Goal: Task Accomplishment & Management: Use online tool/utility

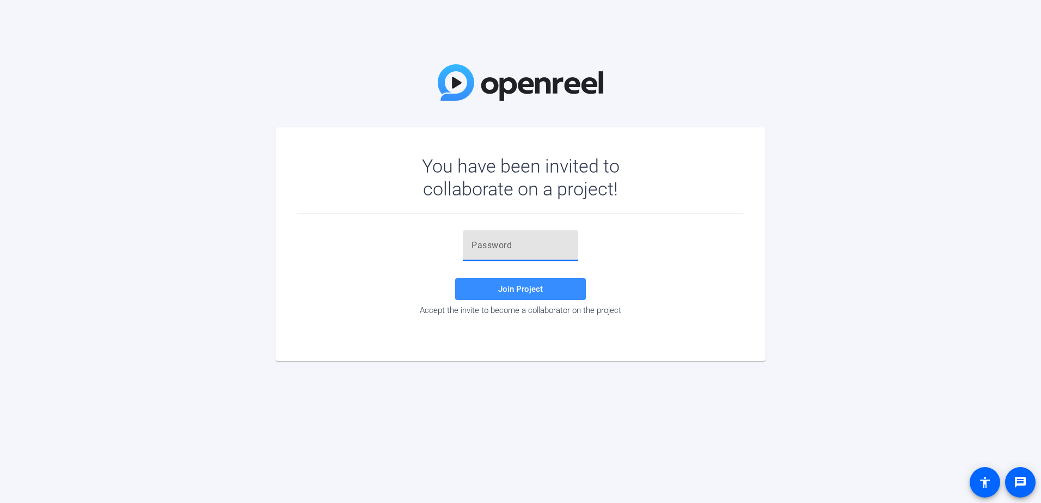
paste input "B-^k.G"
type input "B-^k.G"
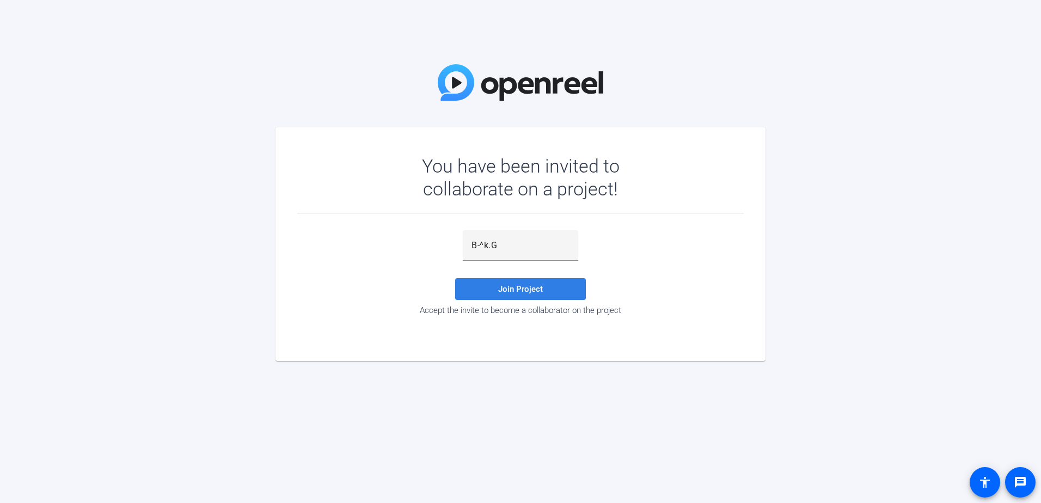
drag, startPoint x: 528, startPoint y: 284, endPoint x: 538, endPoint y: 175, distance: 109.2
click at [528, 284] on span at bounding box center [520, 289] width 131 height 26
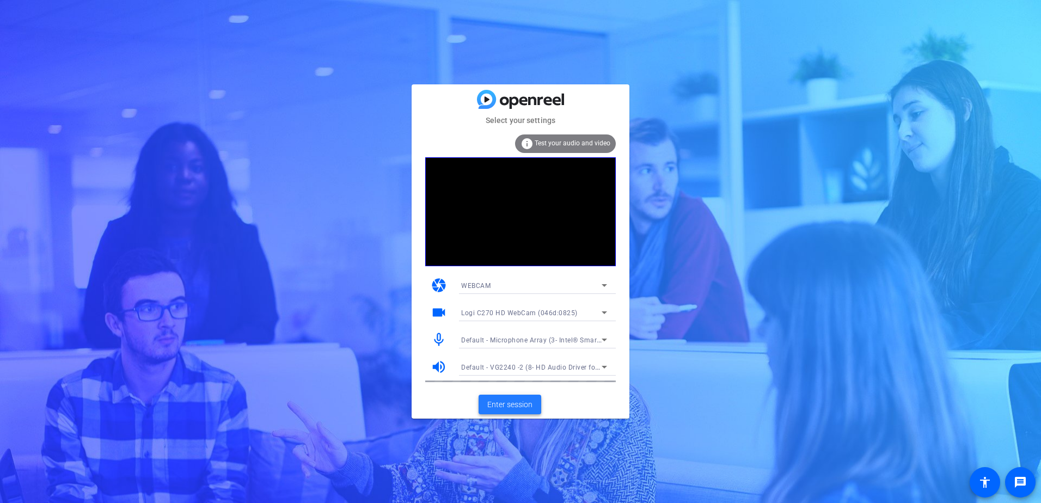
click at [509, 407] on span "Enter session" at bounding box center [509, 404] width 45 height 11
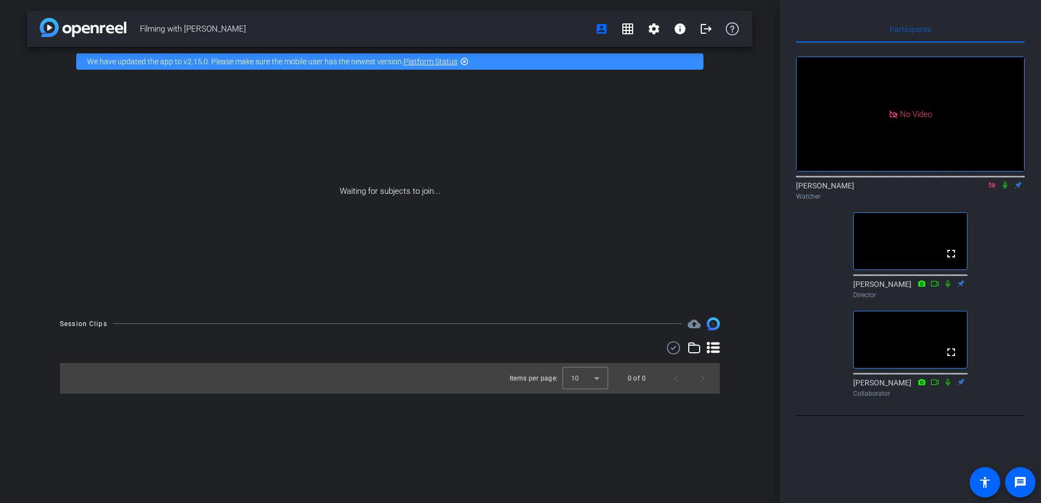
click at [1003, 189] on icon at bounding box center [1004, 185] width 4 height 7
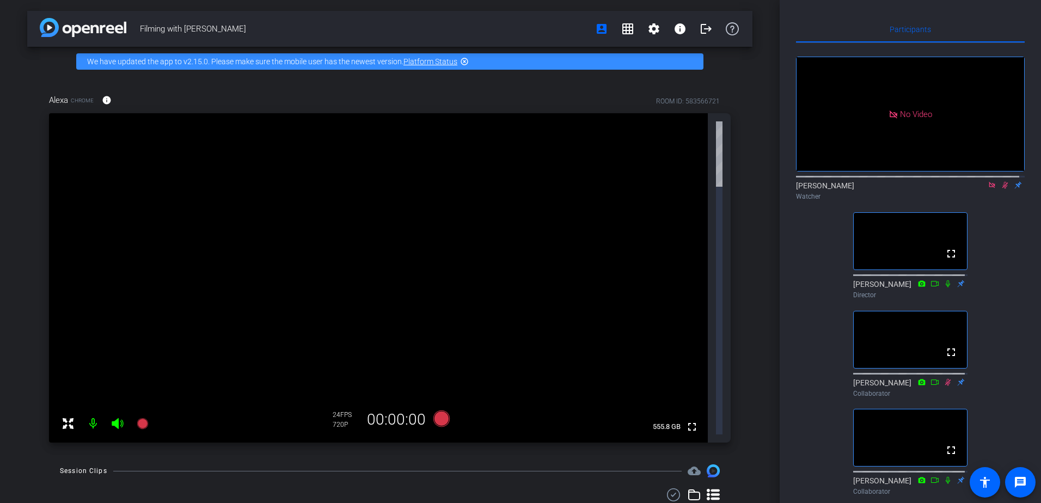
click at [823, 426] on div "No Video [PERSON_NAME] Watcher fullscreen [PERSON_NAME] Director fullscreen [PE…" at bounding box center [910, 271] width 229 height 457
click at [109, 100] on mat-icon "info" at bounding box center [107, 100] width 10 height 10
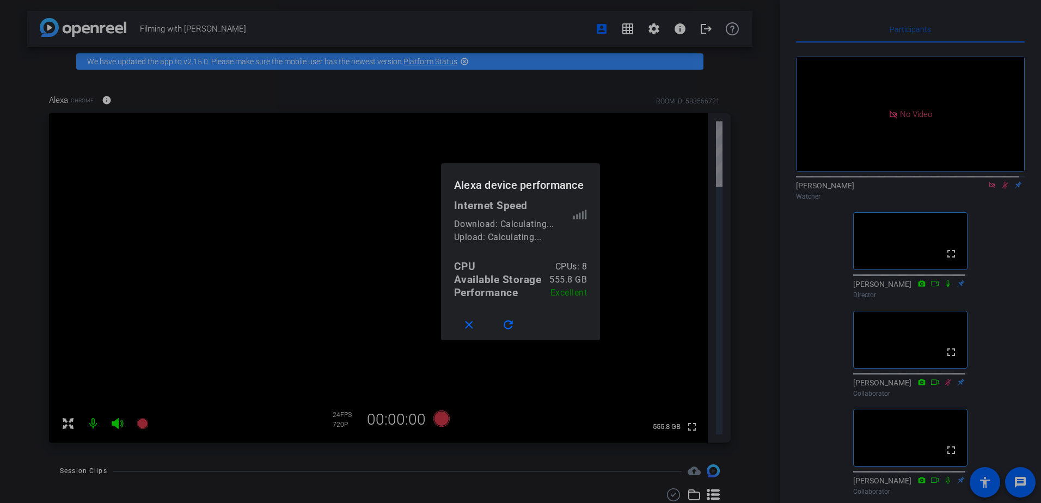
click at [293, 110] on div at bounding box center [520, 251] width 1041 height 503
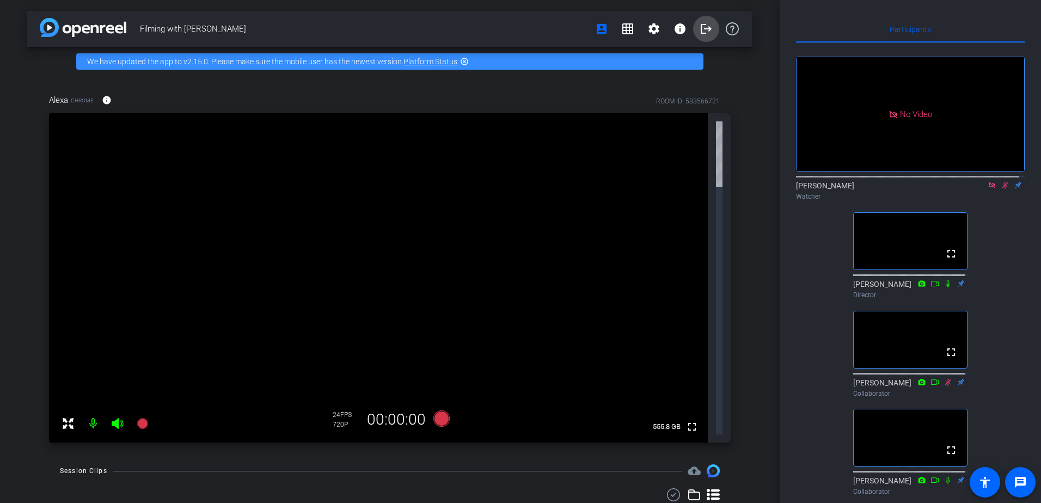
click at [704, 29] on mat-icon "logout" at bounding box center [705, 28] width 13 height 13
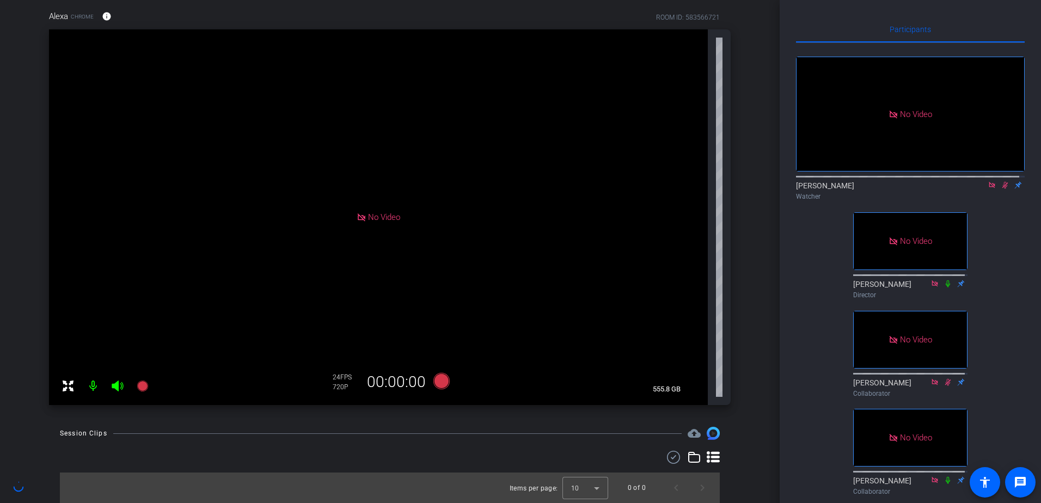
scroll to position [47, 0]
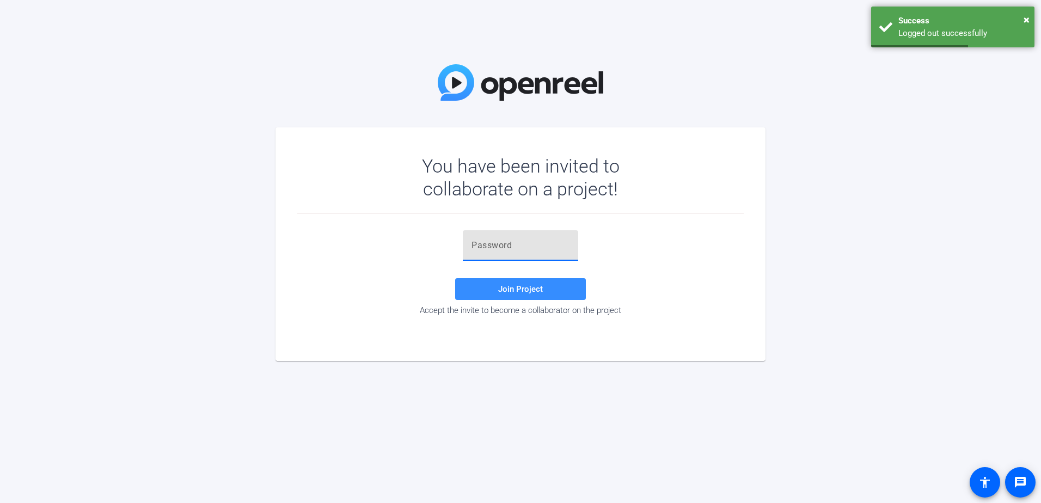
paste input "B-^k.G"
type input "B-^k.G"
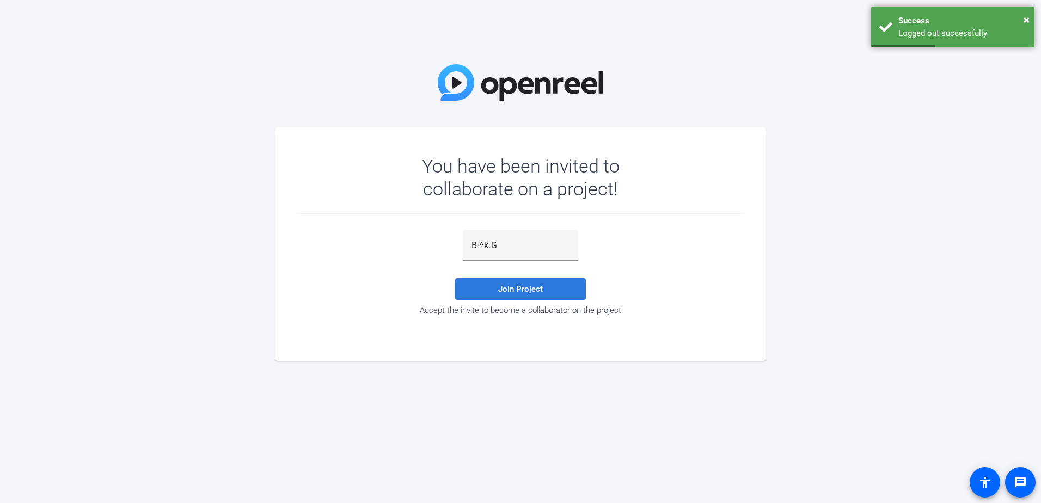
click at [509, 290] on span "Join Project" at bounding box center [520, 289] width 45 height 10
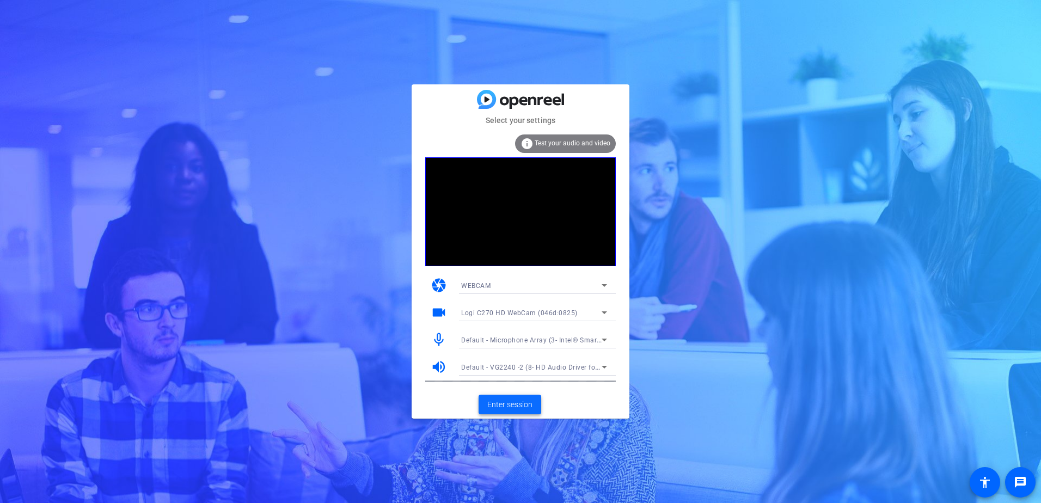
click at [514, 408] on span "Enter session" at bounding box center [509, 404] width 45 height 11
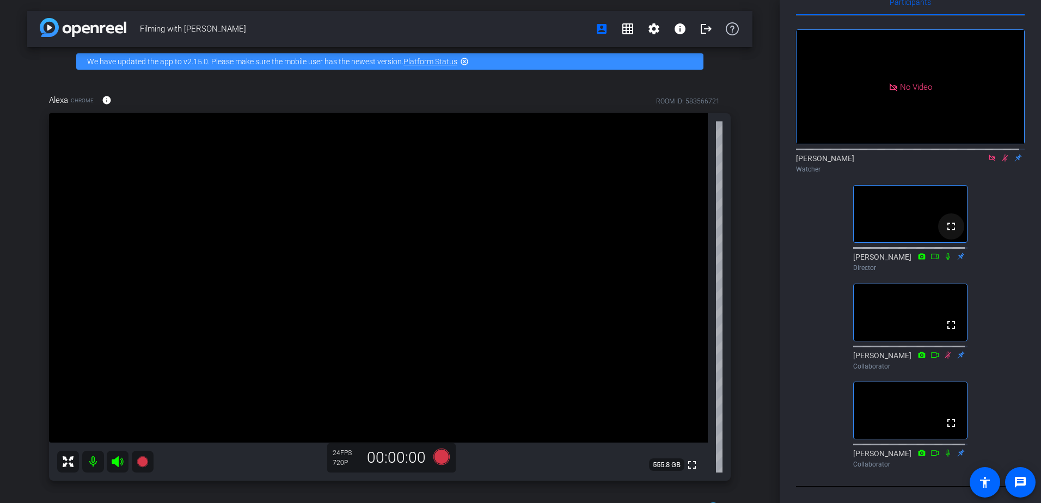
scroll to position [54, 0]
click at [814, 468] on div "No Video [PERSON_NAME] Watcher fullscreen [PERSON_NAME] Director fullscreen [PE…" at bounding box center [910, 244] width 229 height 457
click at [1002, 155] on icon at bounding box center [1005, 158] width 6 height 7
click at [1000, 154] on icon at bounding box center [1004, 158] width 9 height 8
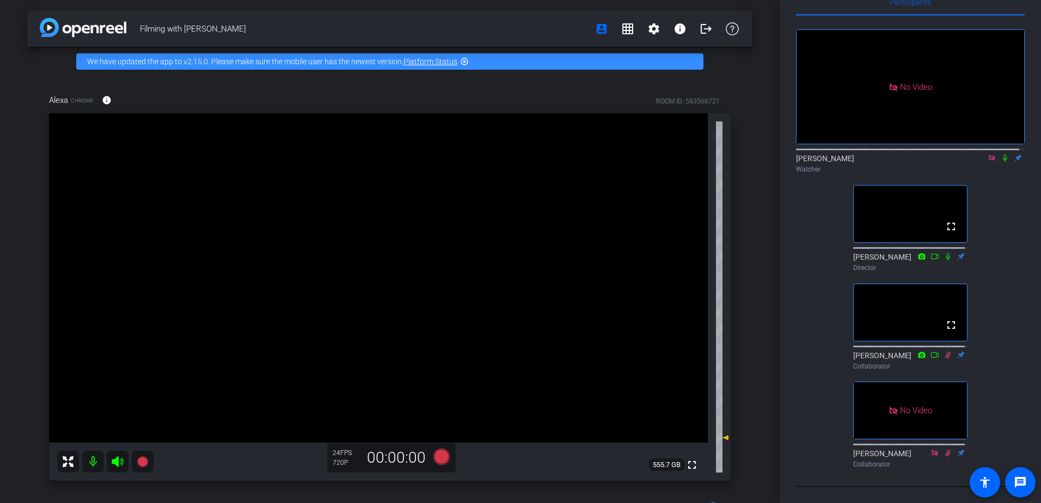
click at [1000, 154] on icon at bounding box center [1004, 158] width 9 height 8
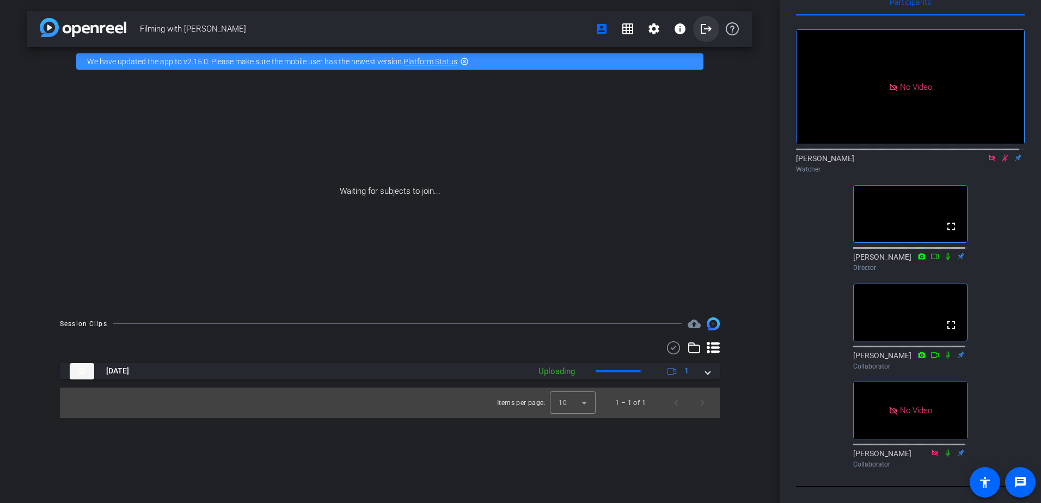
click at [691, 33] on span "account_box grid_on settings info logout" at bounding box center [666, 29] width 157 height 22
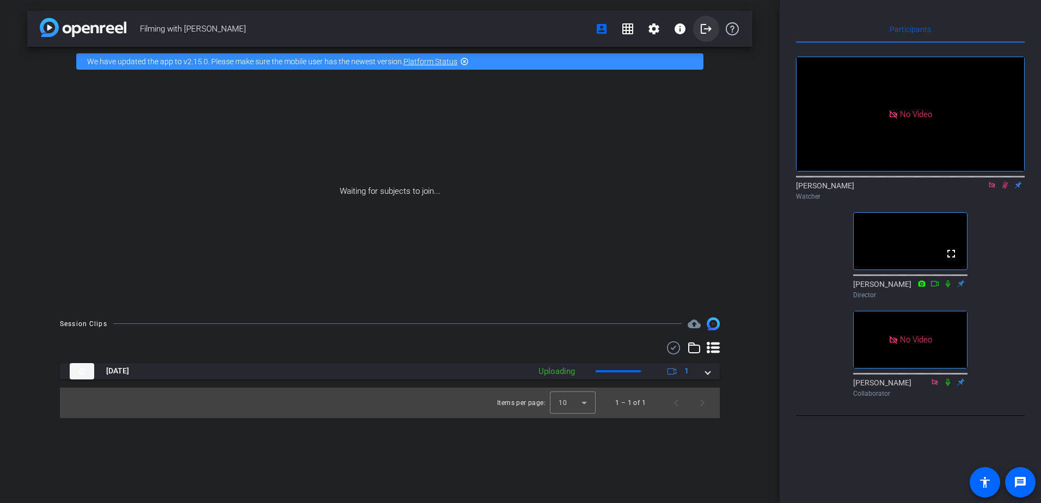
click at [700, 33] on mat-icon "logout" at bounding box center [705, 28] width 13 height 13
